Goal: Find specific page/section: Find specific page/section

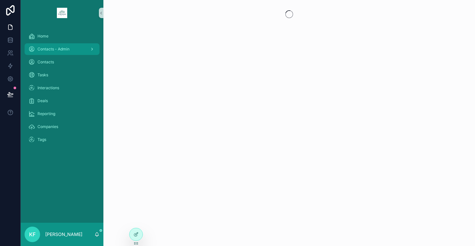
click at [39, 48] on span "Contacts - Admin" at bounding box center [54, 49] width 32 height 5
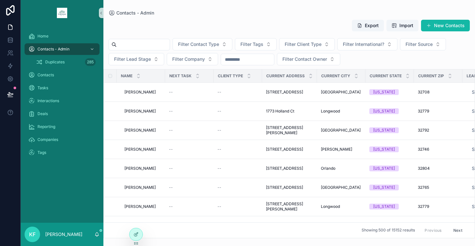
click at [120, 44] on input "scrollable content" at bounding box center [143, 44] width 53 height 9
type input "******"
